Goal: Information Seeking & Learning: Learn about a topic

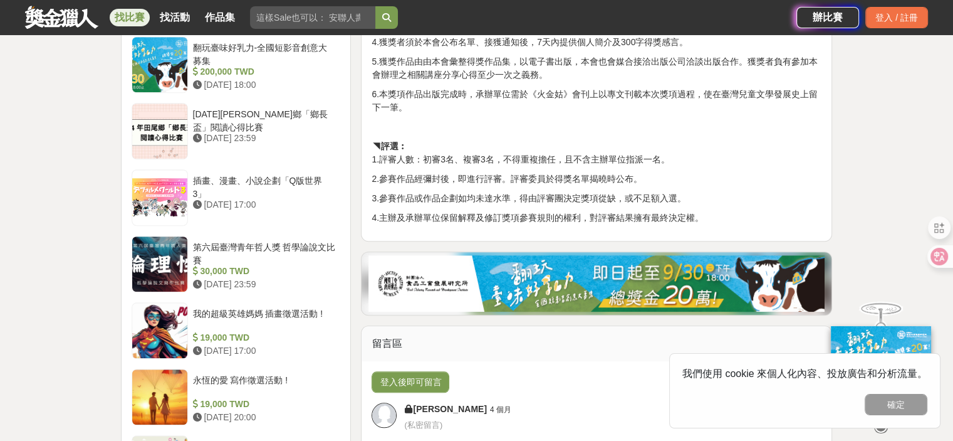
scroll to position [815, 0]
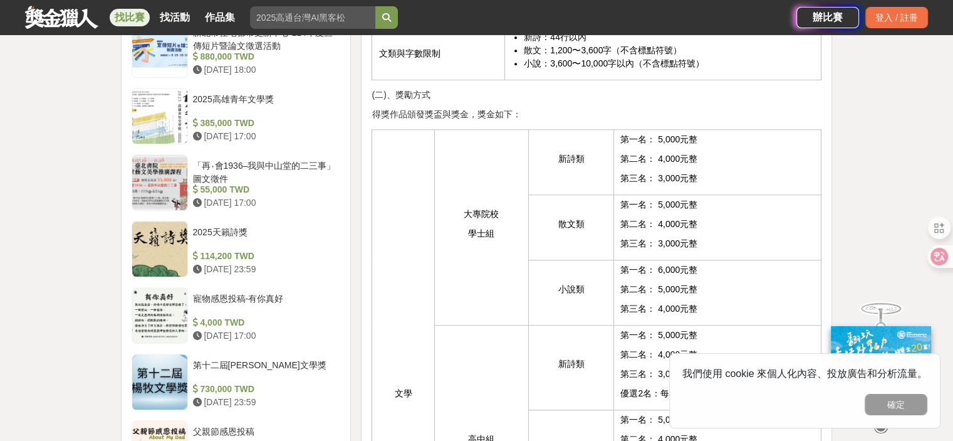
scroll to position [1065, 0]
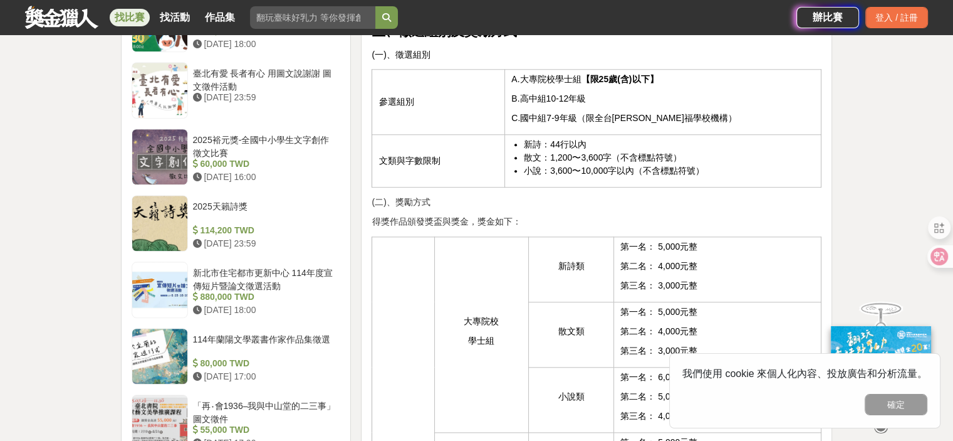
scroll to position [1065, 0]
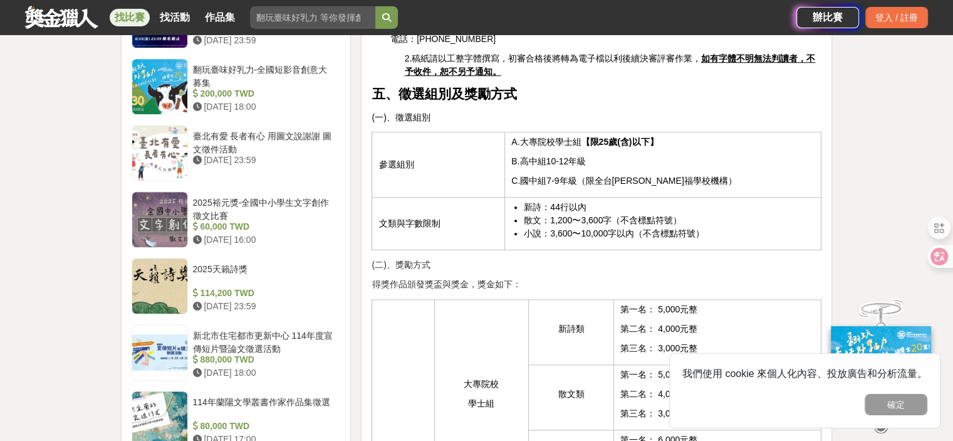
click at [14, 239] on div "大家都在看 2025高通台灣AI黑客松 2025-08-15 23:59 2025年ICARE身心障礙與高齡者輔具產品通用設計競賽 2025-09-10 00…" at bounding box center [476, 365] width 953 height 2739
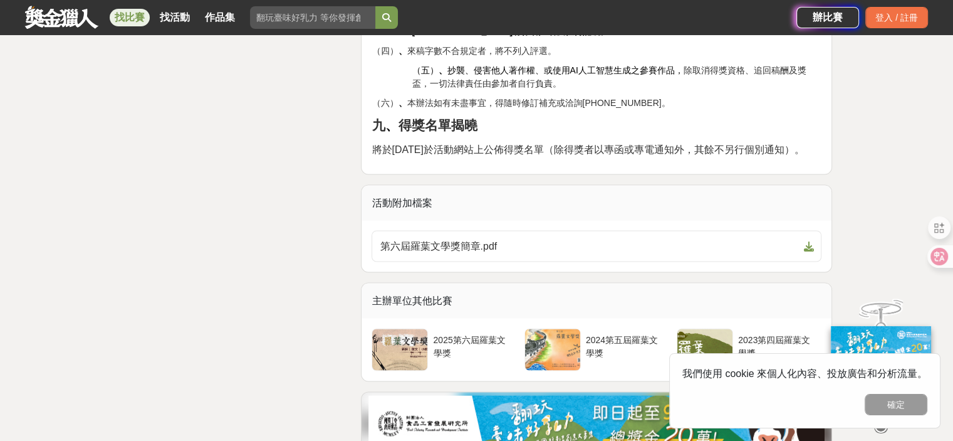
scroll to position [2381, 0]
